Goal: Task Accomplishment & Management: Manage account settings

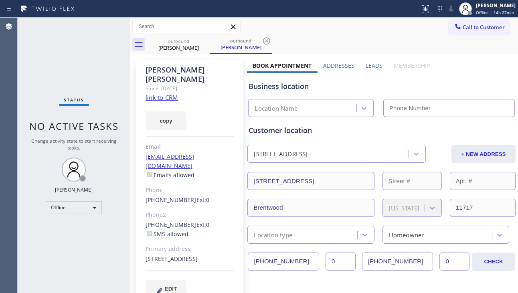
type input "[PHONE_NUMBER]"
click at [204, 45] on icon at bounding box center [205, 41] width 10 height 10
click at [204, 42] on icon at bounding box center [204, 40] width 7 height 7
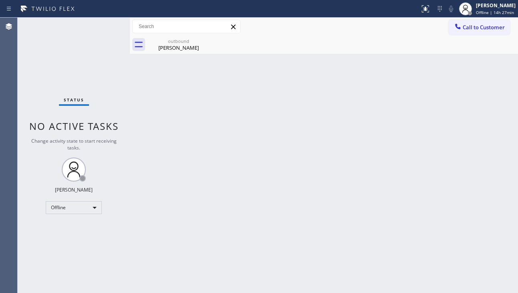
click at [0, 0] on icon at bounding box center [0, 0] width 0 height 0
click at [203, 41] on icon at bounding box center [205, 41] width 10 height 10
click at [205, 39] on icon at bounding box center [205, 41] width 10 height 10
click at [205, 42] on icon at bounding box center [204, 40] width 7 height 7
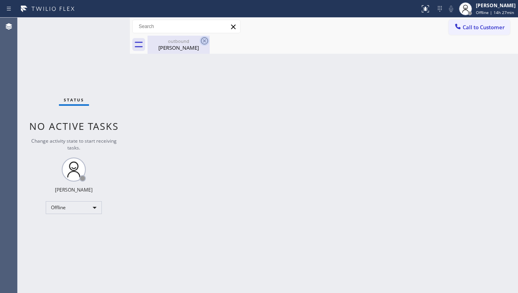
click at [205, 42] on icon at bounding box center [204, 40] width 7 height 7
click at [204, 42] on icon at bounding box center [205, 41] width 10 height 10
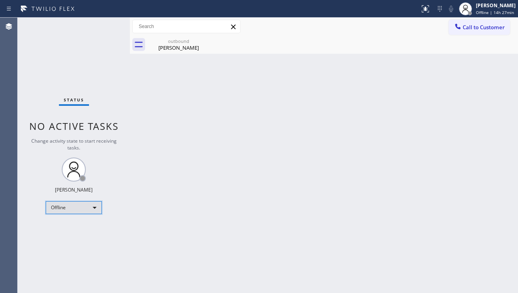
click at [98, 207] on div "Offline" at bounding box center [74, 207] width 56 height 13
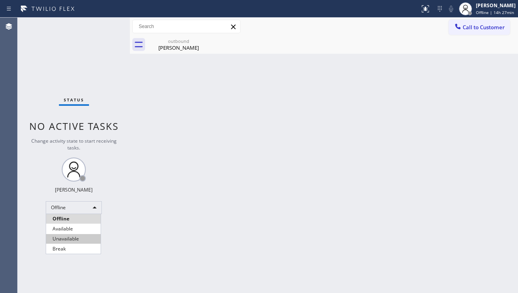
click at [83, 235] on li "Unavailable" at bounding box center [73, 239] width 55 height 10
click at [51, 79] on div "Status No active tasks Change activity state to start receiving tasks. [PERSON_…" at bounding box center [74, 156] width 112 height 276
click at [56, 53] on div "Status No active tasks Change activity state to start receiving tasks. [PERSON_…" at bounding box center [74, 156] width 112 height 276
